Goal: Information Seeking & Learning: Check status

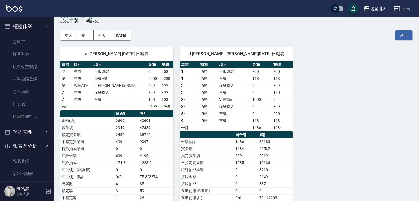
scroll to position [81, 0]
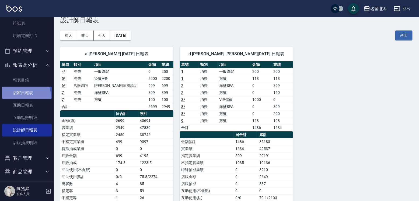
click at [21, 99] on link "店家日報表" at bounding box center [27, 92] width 50 height 12
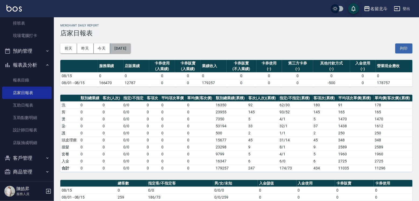
click at [131, 48] on button "[DATE]" at bounding box center [120, 48] width 20 height 10
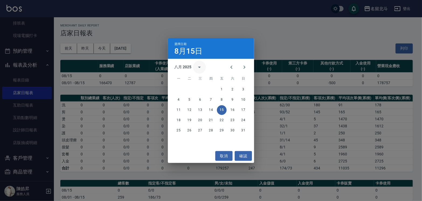
click at [200, 65] on icon "calendar view is open, switch to year view" at bounding box center [199, 67] width 6 height 6
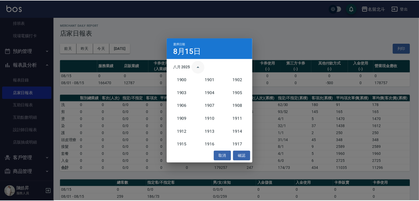
scroll to position [498, 0]
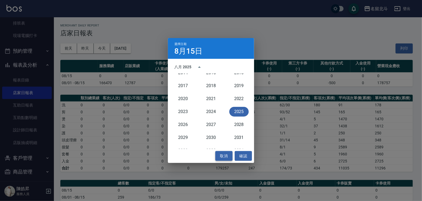
click at [226, 156] on button "取消" at bounding box center [223, 156] width 17 height 10
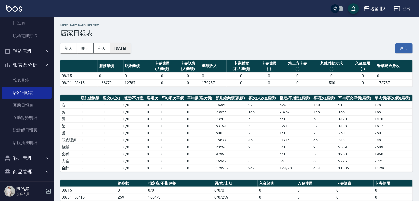
click at [131, 45] on button "[DATE]" at bounding box center [120, 48] width 20 height 10
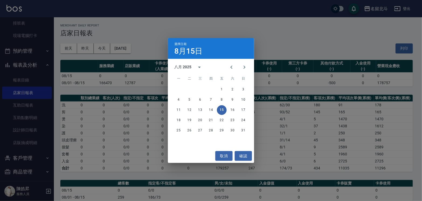
click at [268, 43] on div "選擇日期 [DATE] 八月 2025 一 二 三 四 五 六 日 1 2 3 4 5 6 7 8 9 10 11 12 13 14 15 16 17 18 …" at bounding box center [211, 100] width 422 height 201
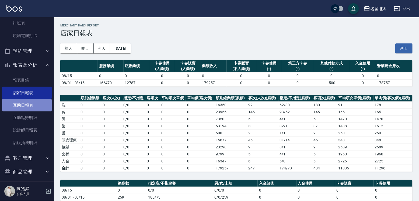
click at [34, 111] on link "互助日報表" at bounding box center [27, 105] width 50 height 12
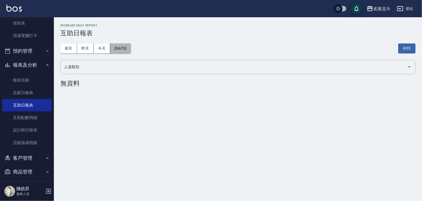
click at [131, 47] on button "[DATE]" at bounding box center [120, 48] width 20 height 10
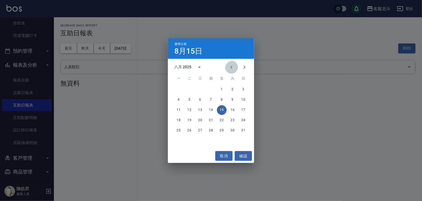
click at [228, 67] on icon "Previous month" at bounding box center [231, 67] width 6 height 6
click at [210, 131] on button "31" at bounding box center [211, 130] width 10 height 10
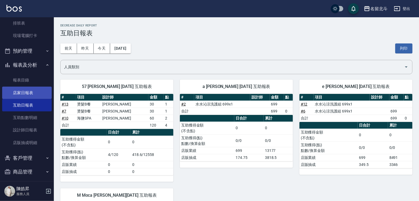
click at [33, 95] on link "店家日報表" at bounding box center [27, 92] width 50 height 12
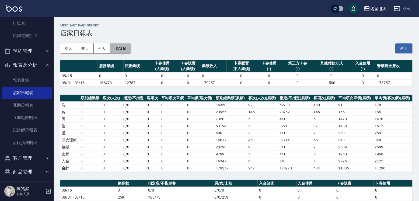
click at [131, 50] on button "[DATE]" at bounding box center [120, 48] width 20 height 10
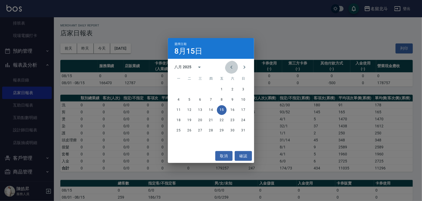
click at [228, 69] on icon "Previous month" at bounding box center [231, 67] width 6 height 6
click at [210, 131] on button "31" at bounding box center [211, 130] width 10 height 10
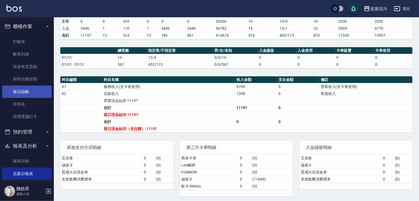
click at [36, 88] on link "每日結帳" at bounding box center [27, 91] width 50 height 12
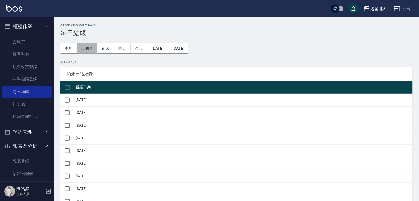
click at [93, 44] on button "上個月" at bounding box center [87, 48] width 20 height 10
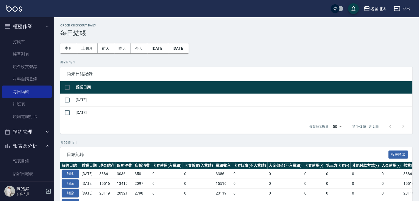
scroll to position [54, 0]
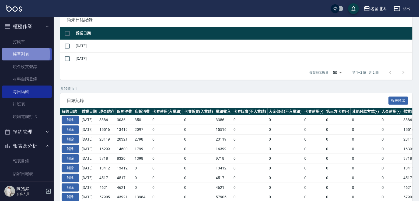
click at [24, 55] on link "帳單列表" at bounding box center [27, 54] width 50 height 12
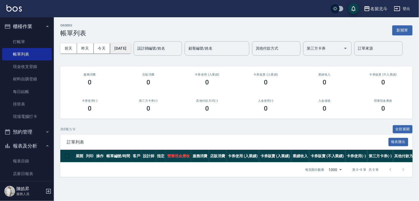
click at [130, 47] on button "[DATE]" at bounding box center [120, 48] width 20 height 10
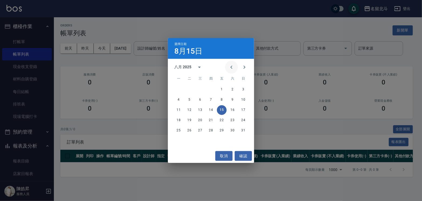
click at [228, 69] on icon "Previous month" at bounding box center [231, 67] width 6 height 6
click at [211, 130] on button "31" at bounding box center [211, 130] width 10 height 10
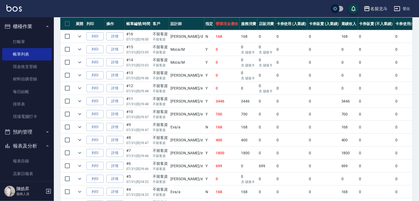
scroll to position [135, 0]
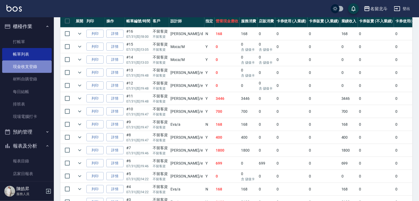
click at [34, 67] on link "現金收支登錄" at bounding box center [27, 66] width 50 height 12
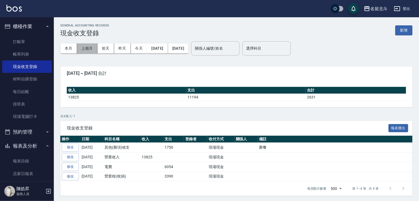
click at [92, 46] on button "上個月" at bounding box center [87, 48] width 20 height 10
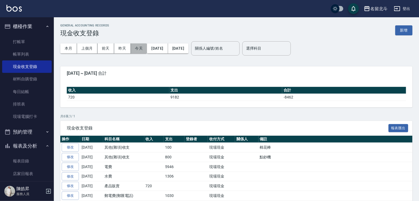
click at [141, 48] on button "今天" at bounding box center [139, 48] width 16 height 10
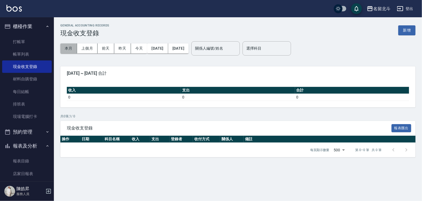
click at [62, 46] on button "本月" at bounding box center [68, 48] width 17 height 10
